Goal: Task Accomplishment & Management: Manage account settings

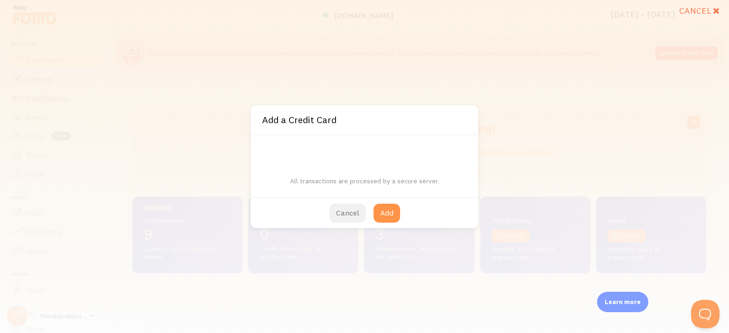
click at [343, 209] on button "Cancel" at bounding box center [347, 213] width 37 height 19
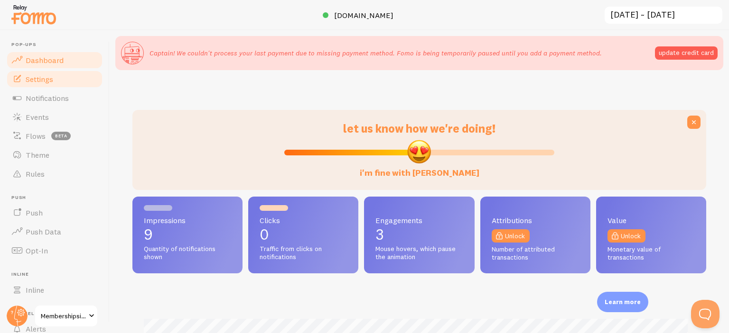
click at [45, 83] on link "Settings" at bounding box center [55, 79] width 98 height 19
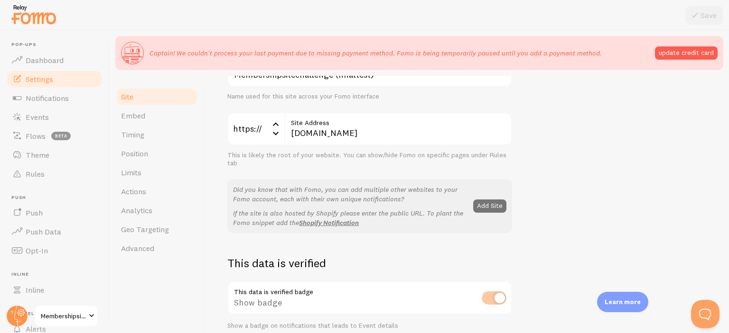
scroll to position [102, 0]
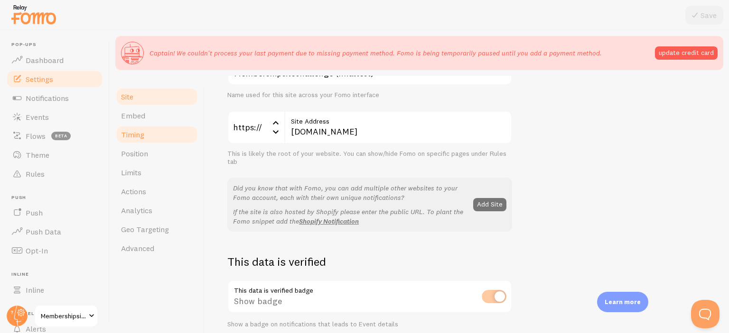
click at [140, 139] on link "Timing" at bounding box center [156, 134] width 83 height 19
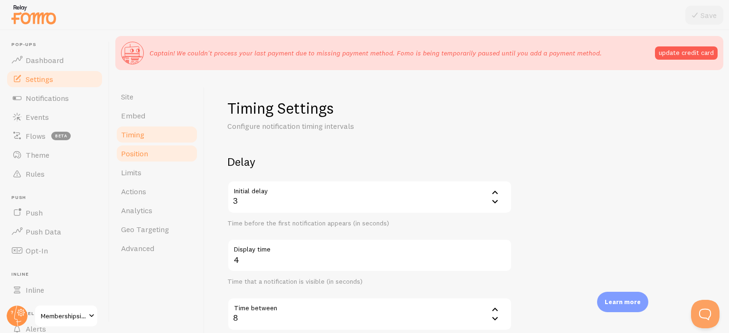
click at [138, 160] on link "Position" at bounding box center [156, 153] width 83 height 19
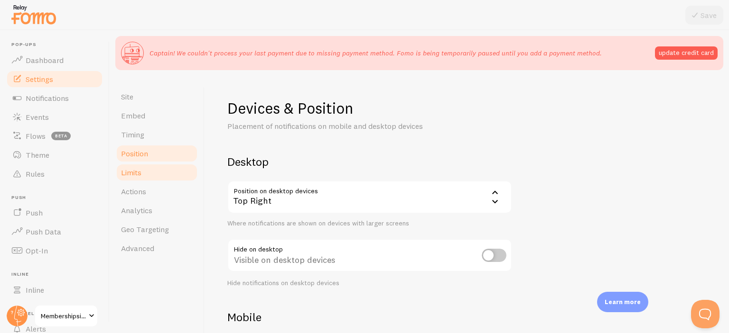
click at [148, 176] on link "Limits" at bounding box center [156, 172] width 83 height 19
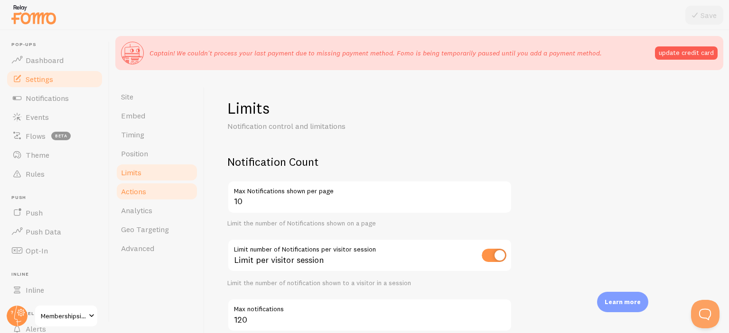
click at [141, 197] on link "Actions" at bounding box center [156, 191] width 83 height 19
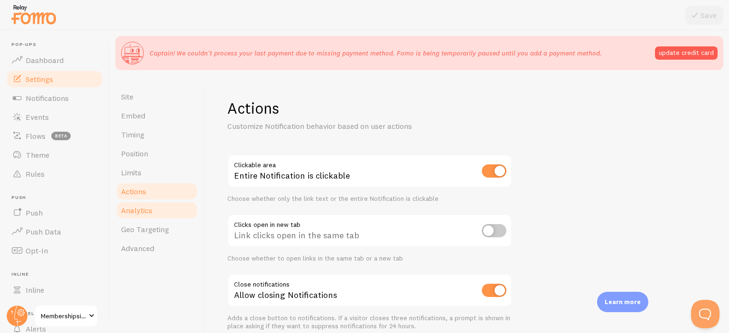
click at [138, 214] on span "Analytics" at bounding box center [136, 210] width 31 height 9
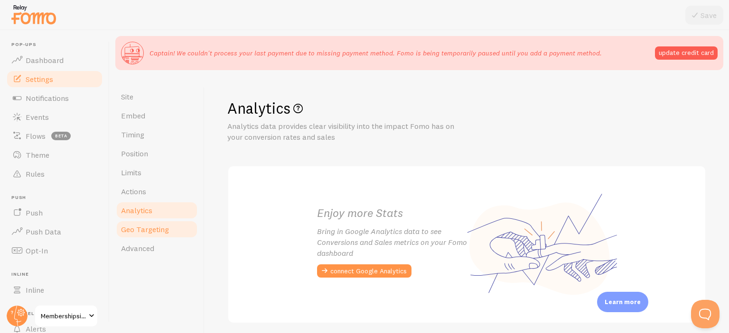
click at [138, 231] on span "Geo Targeting" at bounding box center [145, 229] width 48 height 9
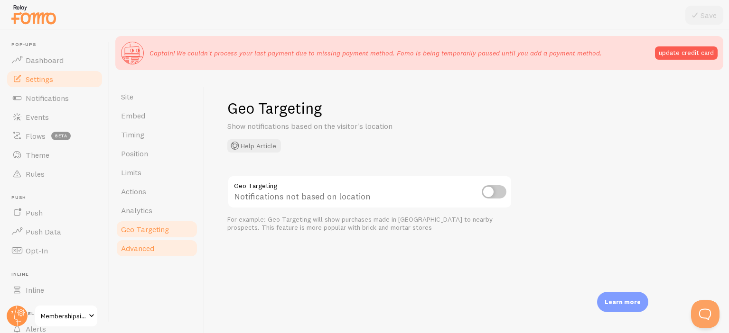
click at [138, 246] on span "Advanced" at bounding box center [137, 248] width 33 height 9
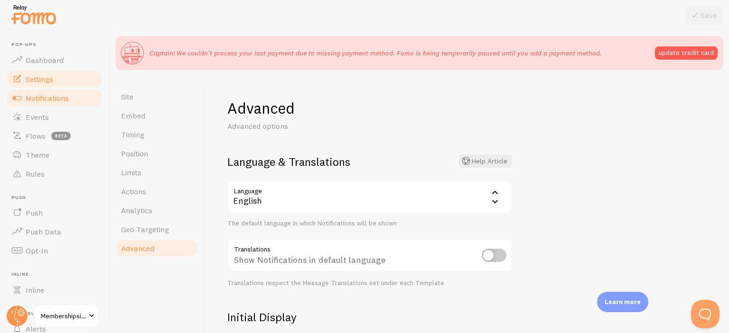
click at [39, 98] on span "Notifications" at bounding box center [47, 97] width 43 height 9
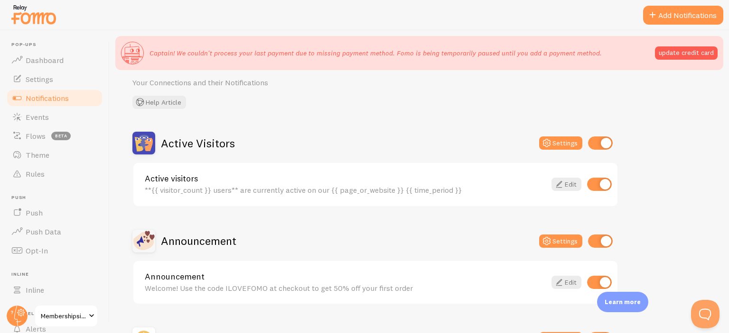
scroll to position [47, 0]
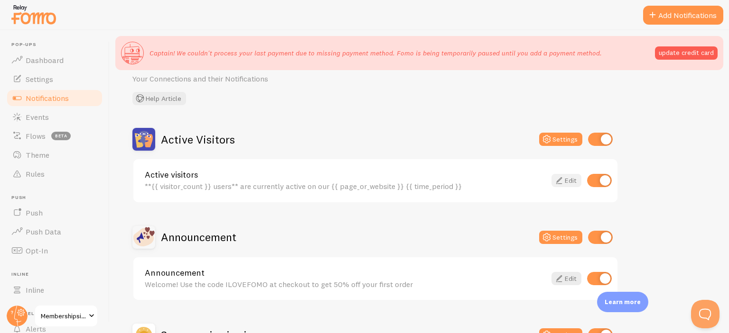
click at [567, 184] on link "Edit" at bounding box center [566, 180] width 30 height 13
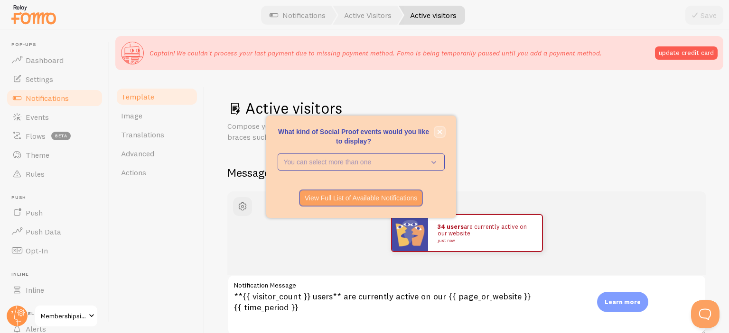
click at [438, 130] on icon "close," at bounding box center [439, 131] width 5 height 5
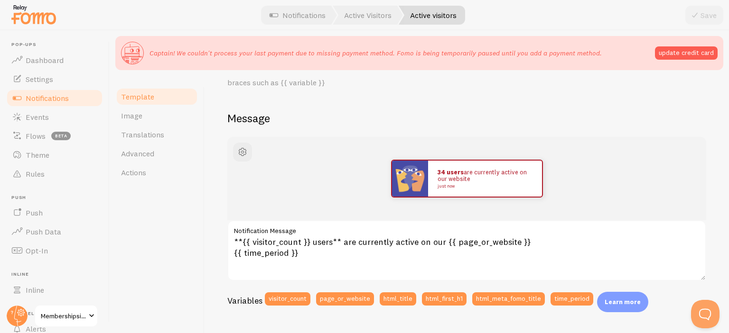
scroll to position [55, 0]
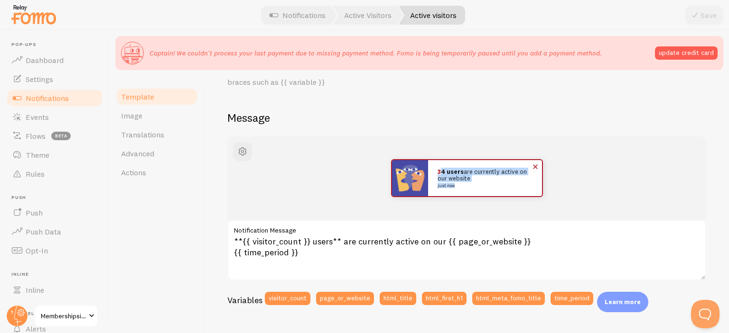
drag, startPoint x: 435, startPoint y: 170, endPoint x: 477, endPoint y: 184, distance: 44.3
click at [477, 184] on p "34 users are currently active on our website just now" at bounding box center [484, 177] width 95 height 19
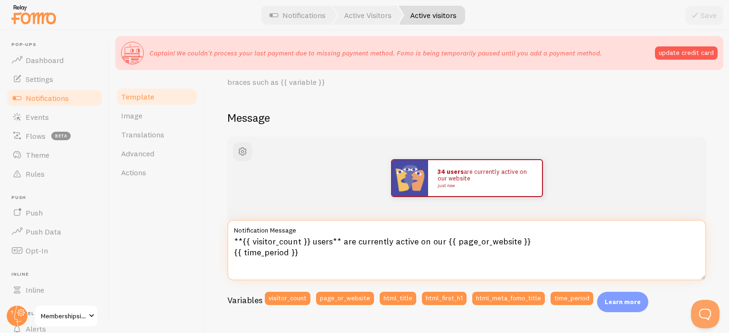
click at [468, 244] on textarea "**{{ visitor_count }} users** are currently active on our {{ page_or_website }}…" at bounding box center [466, 250] width 479 height 61
click at [473, 244] on textarea "**{{ visitor_count }} users** are currently active on our {{ page_or_website }}…" at bounding box center [466, 250] width 479 height 61
click at [491, 244] on textarea "**{{ visitor_count }} users** are currently active on our {{ page_or_website }}…" at bounding box center [466, 250] width 479 height 61
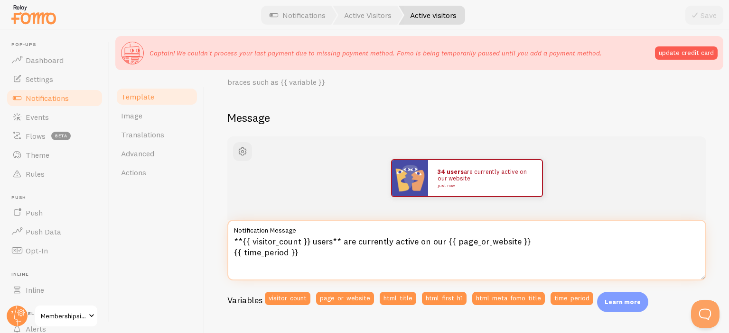
click at [491, 244] on textarea "**{{ visitor_count }} users** are currently active on our {{ page_or_website }}…" at bounding box center [466, 250] width 479 height 61
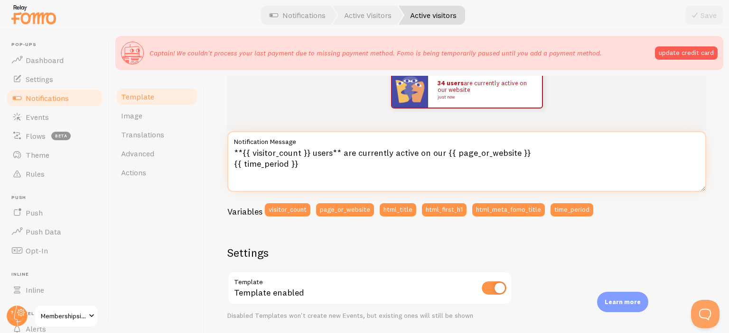
scroll to position [158, 0]
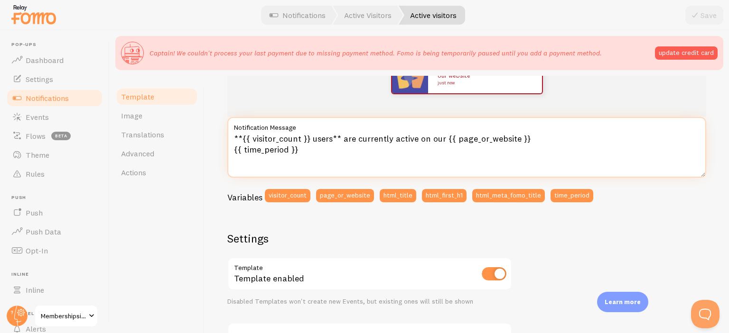
click at [452, 138] on textarea "**{{ visitor_count }} users** are currently active on our {{ page_or_website }}…" at bounding box center [466, 147] width 479 height 61
drag, startPoint x: 452, startPoint y: 138, endPoint x: 487, endPoint y: 141, distance: 34.7
click at [485, 141] on textarea "**{{ visitor_count }} users** are currently active on our {{ page_or_website }}…" at bounding box center [466, 147] width 479 height 61
click at [490, 141] on textarea "**{{ visitor_count }} users** are currently active on our {{ page_or_website }}…" at bounding box center [466, 147] width 479 height 61
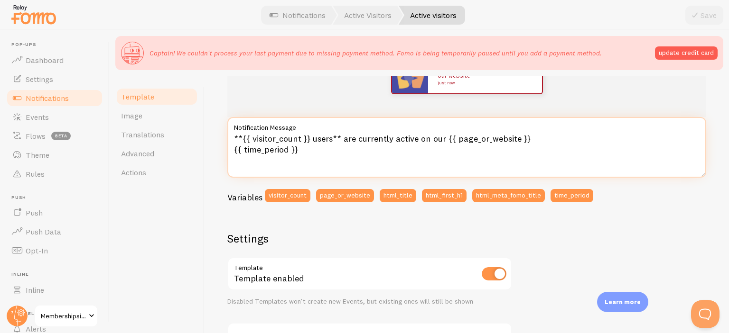
click at [490, 141] on textarea "**{{ visitor_count }} users** are currently active on our {{ page_or_website }}…" at bounding box center [466, 147] width 479 height 61
click at [363, 143] on textarea "**{{ visitor_count }} users** are currently active on our {{ page_or_website }}…" at bounding box center [466, 147] width 479 height 61
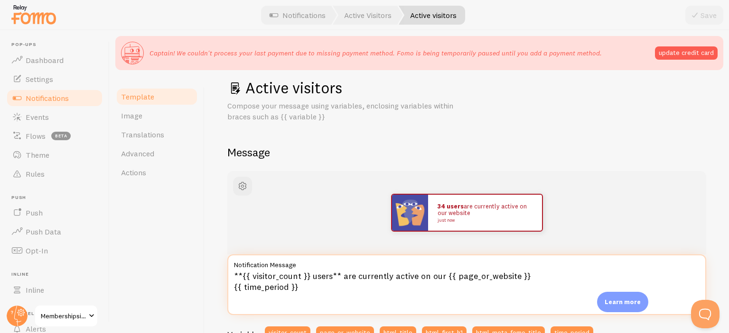
scroll to position [0, 0]
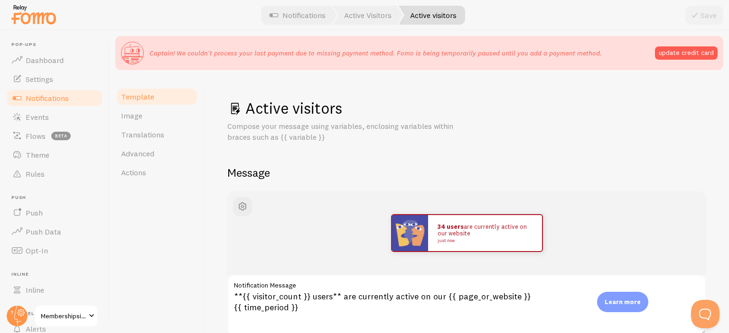
click at [305, 127] on p "Compose your message using variables, enclosing variables within braces such as…" at bounding box center [341, 132] width 228 height 22
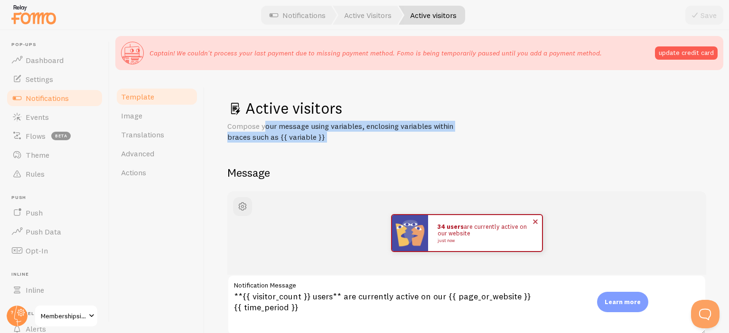
click at [404, 230] on img at bounding box center [410, 233] width 36 height 36
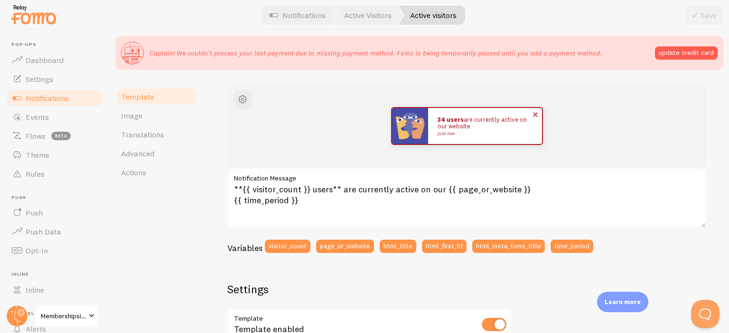
scroll to position [205, 0]
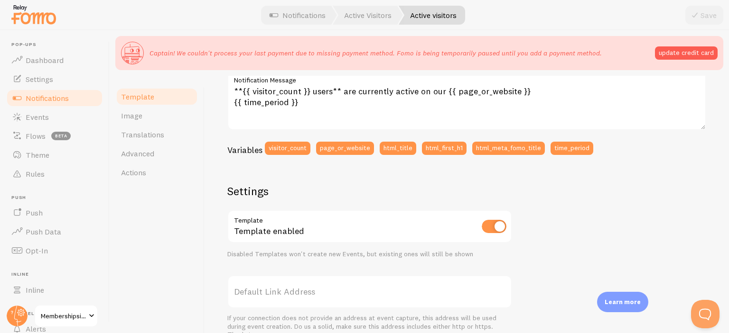
click at [398, 191] on h2 "Settings" at bounding box center [369, 191] width 285 height 15
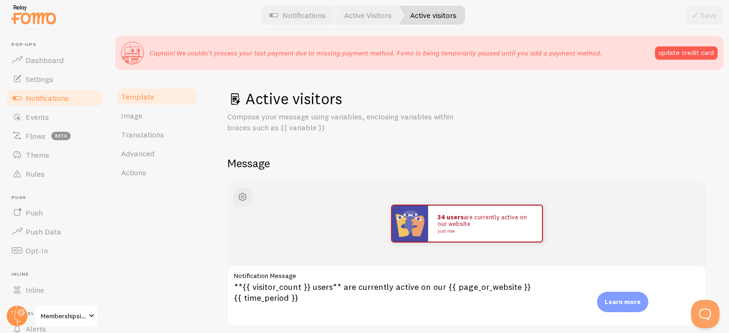
scroll to position [3, 0]
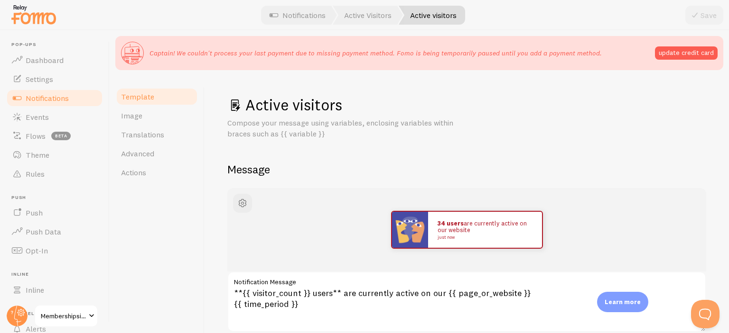
click at [301, 135] on p "Compose your message using variables, enclosing variables within braces such as…" at bounding box center [341, 129] width 228 height 22
click at [297, 134] on p "Compose your message using variables, enclosing variables within braces such as…" at bounding box center [341, 129] width 228 height 22
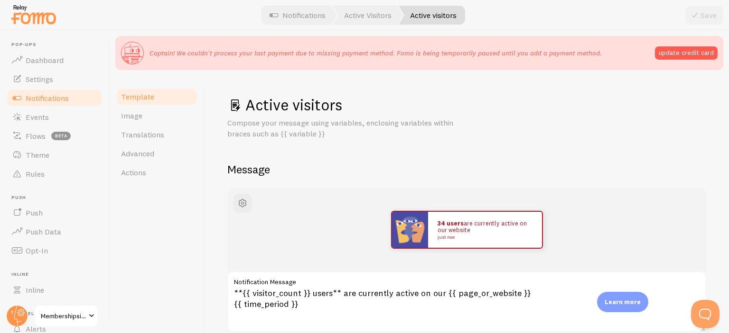
click at [297, 134] on p "Compose your message using variables, enclosing variables within braces such as…" at bounding box center [341, 129] width 228 height 22
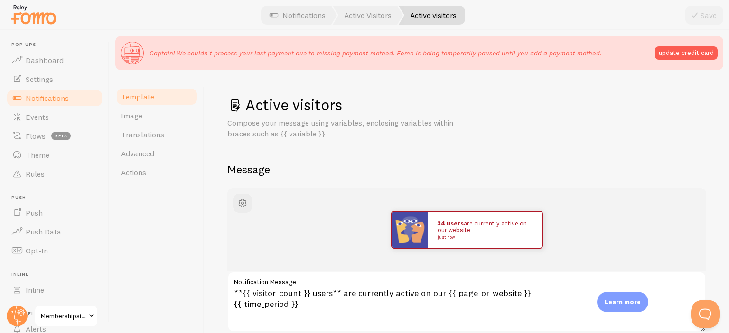
click at [297, 134] on p "Compose your message using variables, enclosing variables within braces such as…" at bounding box center [341, 129] width 228 height 22
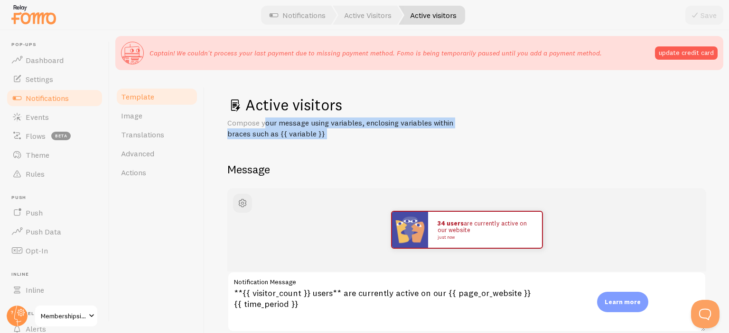
click at [297, 134] on p "Compose your message using variables, enclosing variables within braces such as…" at bounding box center [341, 129] width 228 height 22
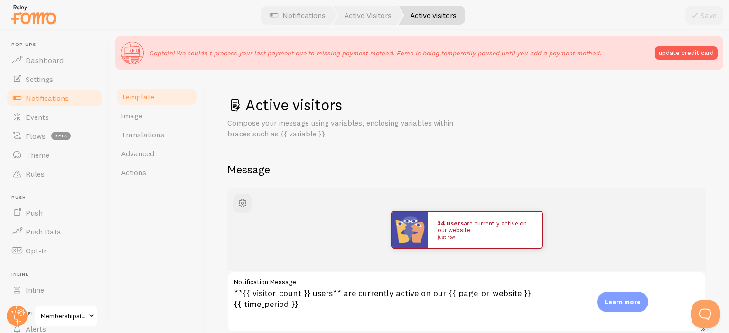
click at [297, 134] on p "Compose your message using variables, enclosing variables within braces such as…" at bounding box center [341, 129] width 228 height 22
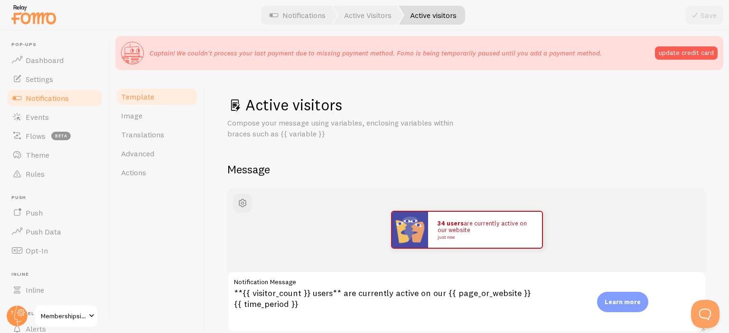
click at [297, 134] on p "Compose your message using variables, enclosing variables within braces such as…" at bounding box center [341, 129] width 228 height 22
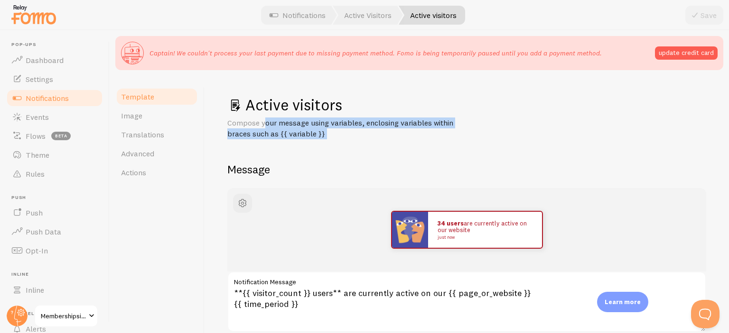
click at [297, 134] on p "Compose your message using variables, enclosing variables within braces such as…" at bounding box center [341, 129] width 228 height 22
click at [130, 120] on span "Image" at bounding box center [131, 115] width 21 height 9
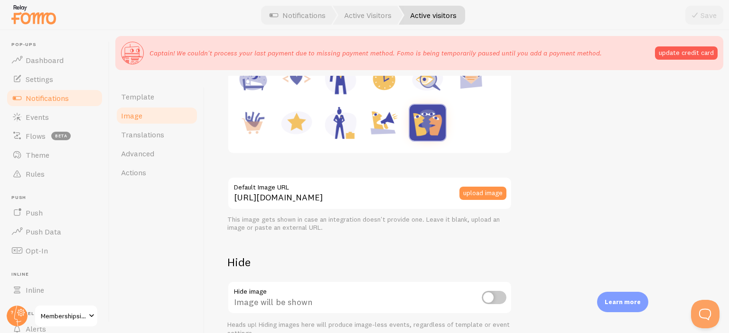
scroll to position [185, 0]
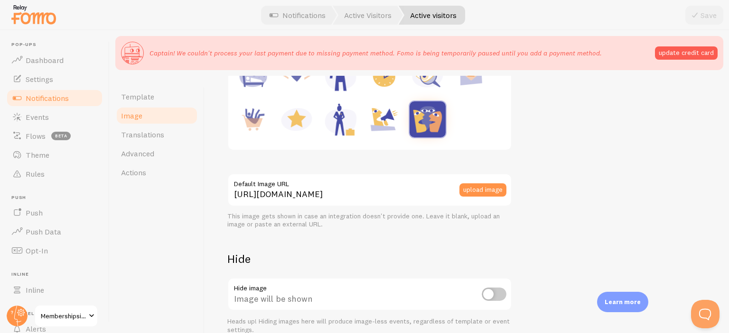
click at [489, 294] on input "checkbox" at bounding box center [493, 294] width 25 height 13
checkbox input "false"
click at [137, 172] on span "Actions" at bounding box center [133, 172] width 25 height 9
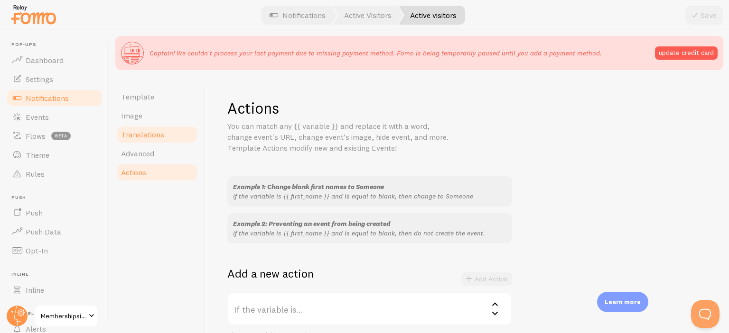
click at [158, 131] on span "Translations" at bounding box center [142, 134] width 43 height 9
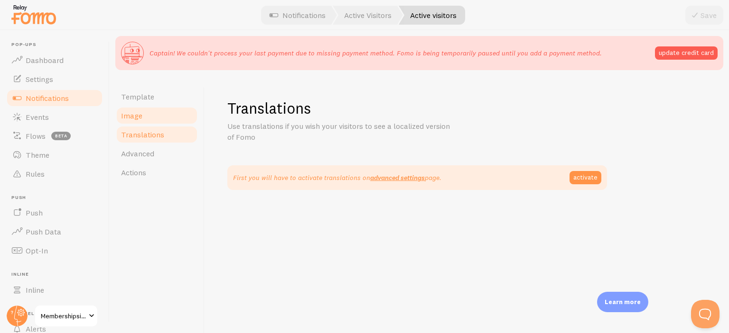
click at [163, 122] on link "Image" at bounding box center [156, 115] width 83 height 19
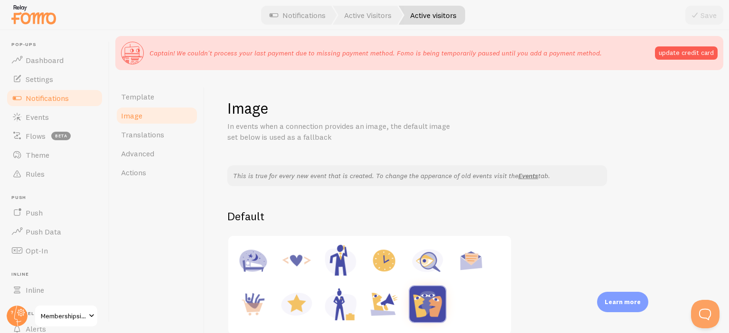
scroll to position [185, 0]
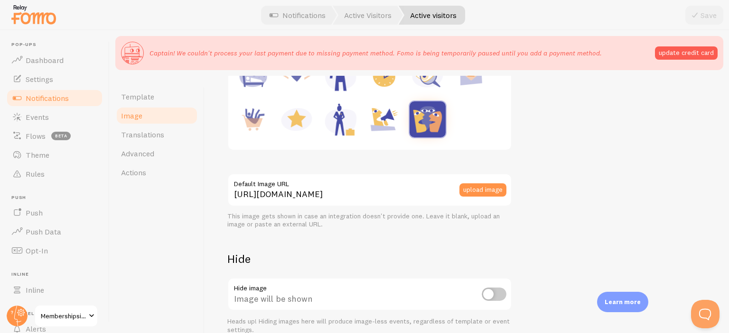
click at [345, 120] on img at bounding box center [340, 120] width 36 height 36
click at [378, 119] on img at bounding box center [384, 120] width 36 height 36
type input "https://fomo.com/images/widget/template_defaults/shoutout.jpg"
click at [493, 296] on input "checkbox" at bounding box center [493, 294] width 25 height 13
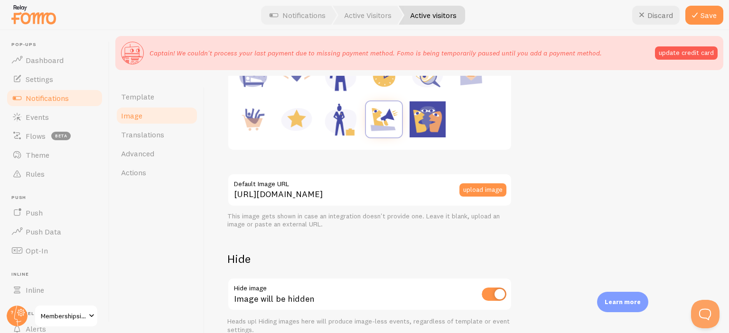
click at [483, 295] on input "checkbox" at bounding box center [493, 294] width 25 height 13
checkbox input "false"
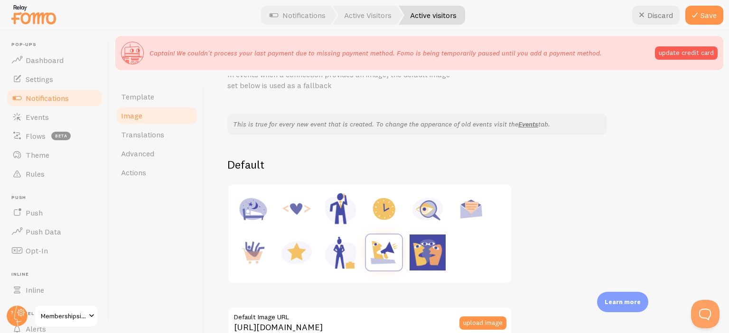
scroll to position [87, 0]
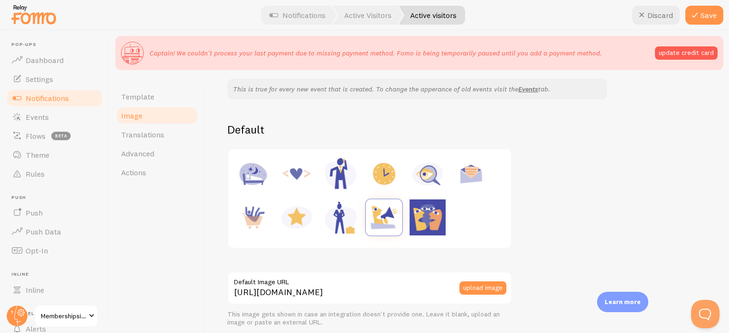
drag, startPoint x: 254, startPoint y: 173, endPoint x: 259, endPoint y: 164, distance: 10.3
click at [259, 164] on img at bounding box center [253, 174] width 36 height 36
click at [328, 168] on img at bounding box center [340, 174] width 36 height 36
click at [408, 185] on div at bounding box center [427, 174] width 38 height 38
click at [406, 229] on div at bounding box center [369, 198] width 271 height 87
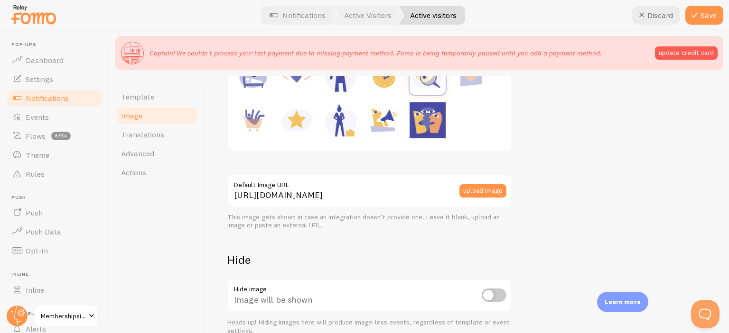
scroll to position [185, 0]
click at [366, 96] on div at bounding box center [369, 100] width 271 height 87
click at [318, 114] on div at bounding box center [369, 100] width 271 height 87
click at [297, 119] on img at bounding box center [296, 120] width 36 height 36
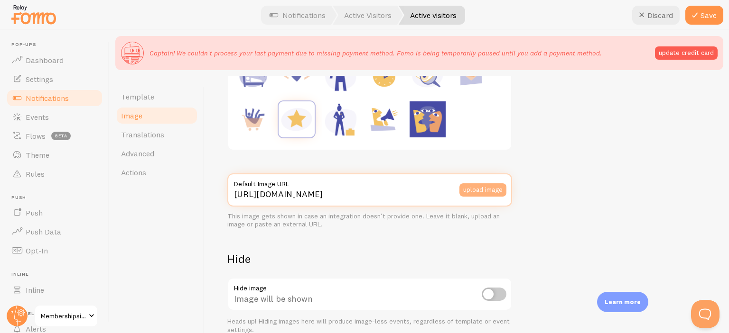
drag, startPoint x: 417, startPoint y: 194, endPoint x: 489, endPoint y: 187, distance: 71.5
click at [489, 187] on div "https://fomo.com/images/widget/template_defaults/rating.jpg Default Image URL u…" at bounding box center [369, 190] width 285 height 33
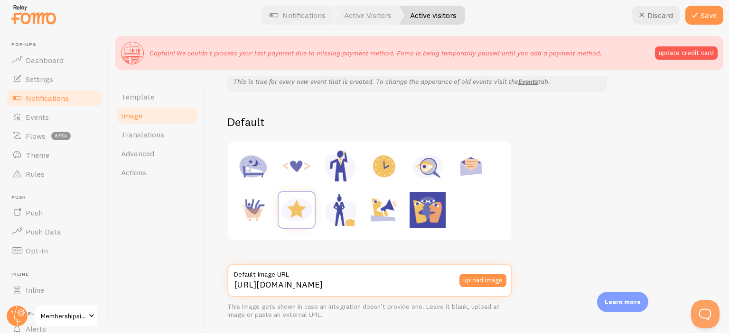
scroll to position [90, 0]
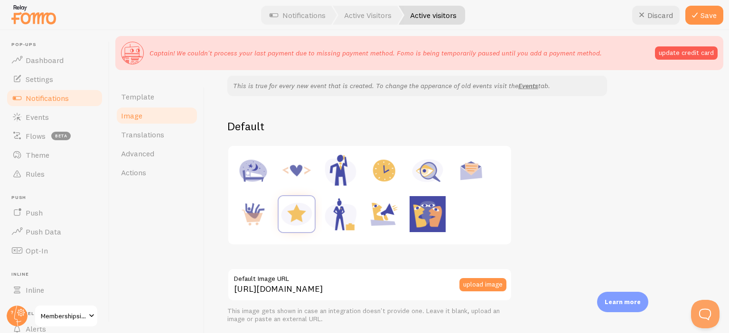
click at [333, 158] on img at bounding box center [340, 171] width 36 height 36
click at [246, 165] on img at bounding box center [253, 171] width 36 height 36
click at [341, 177] on img at bounding box center [340, 171] width 36 height 36
click at [391, 172] on img at bounding box center [384, 171] width 36 height 36
click at [371, 213] on img at bounding box center [384, 214] width 36 height 36
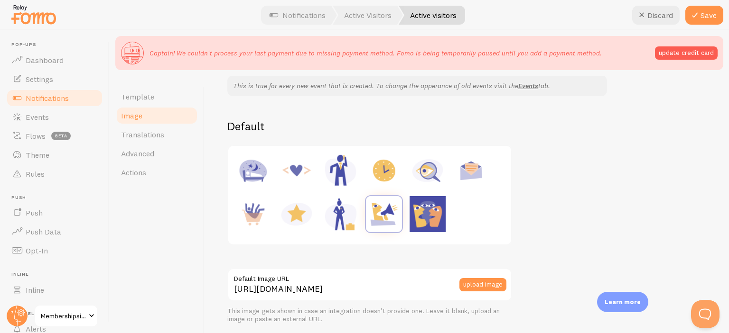
click at [327, 212] on img at bounding box center [340, 214] width 36 height 36
type input "https://fomo.com/images/widget/template_defaults/exec-f.jpg"
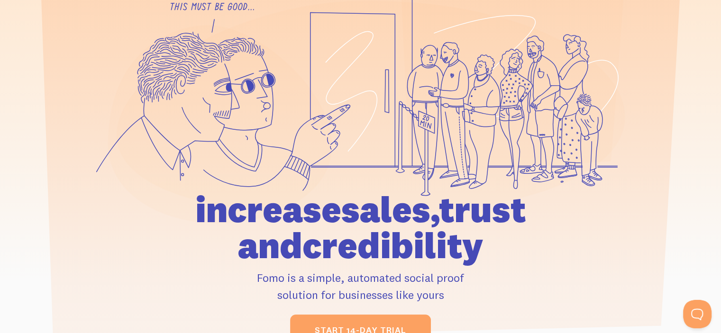
scroll to position [102, 0]
